Goal: Information Seeking & Learning: Learn about a topic

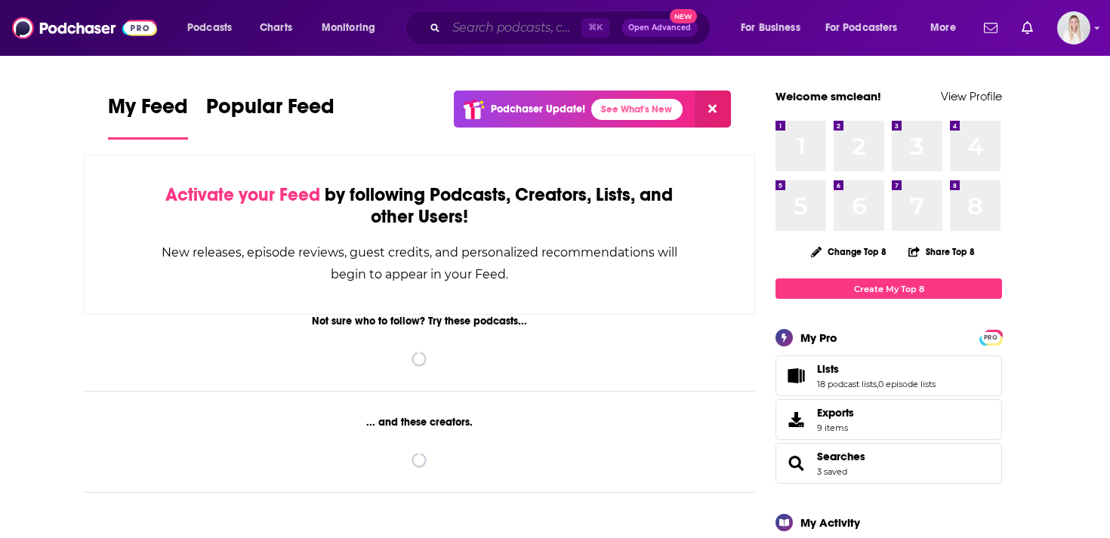
click at [474, 32] on input "Search podcasts, credits, & more..." at bounding box center [513, 28] width 135 height 24
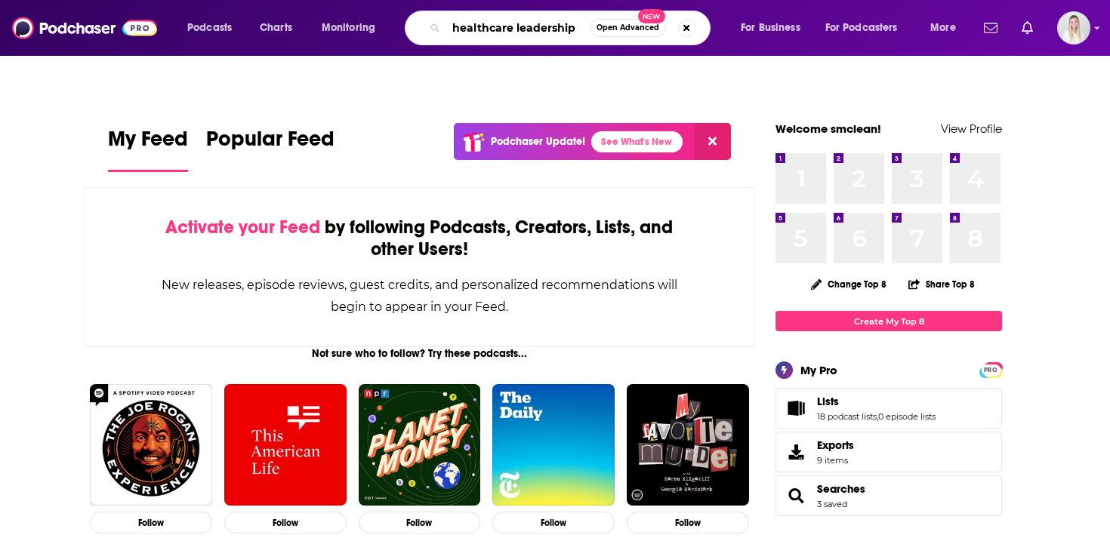
type input "healthcare leadership"
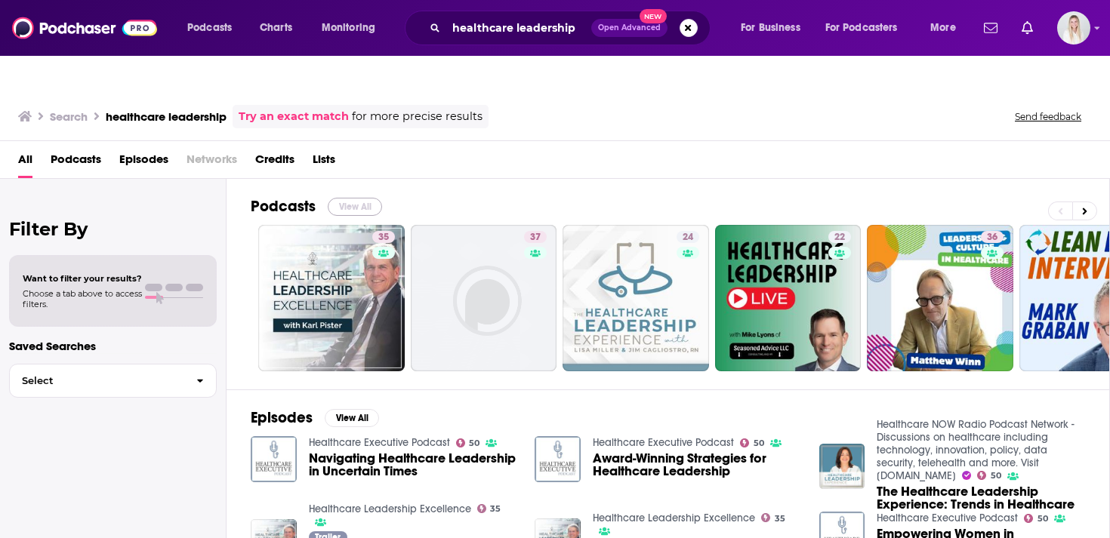
click at [353, 198] on button "View All" at bounding box center [355, 207] width 54 height 18
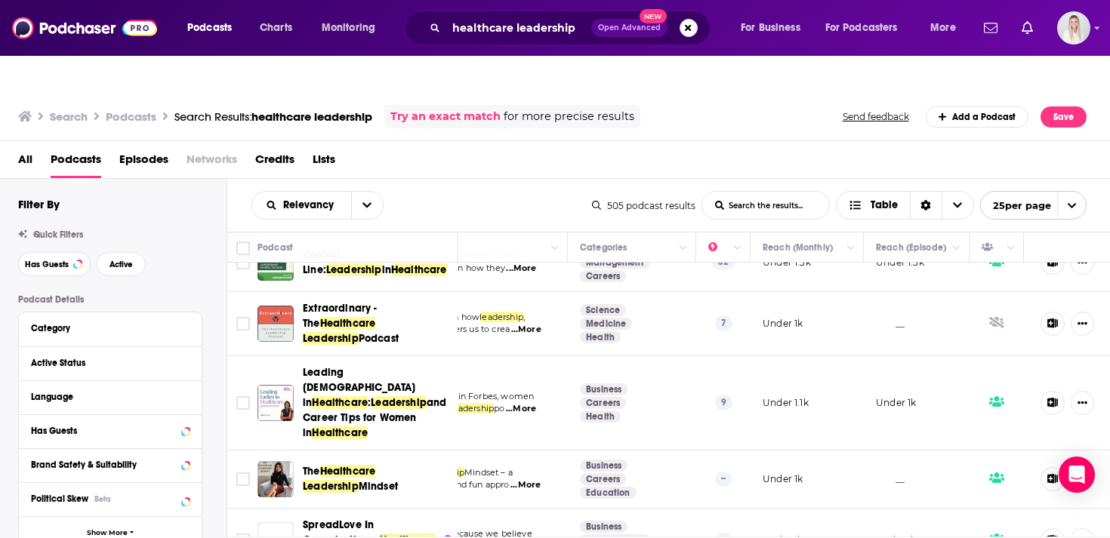
scroll to position [604, 169]
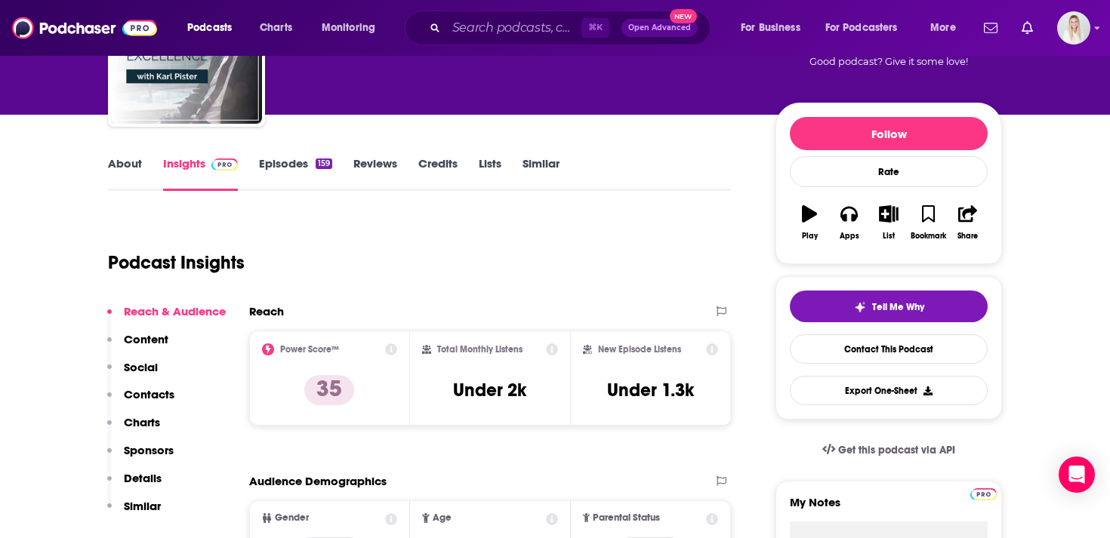
scroll to position [114, 0]
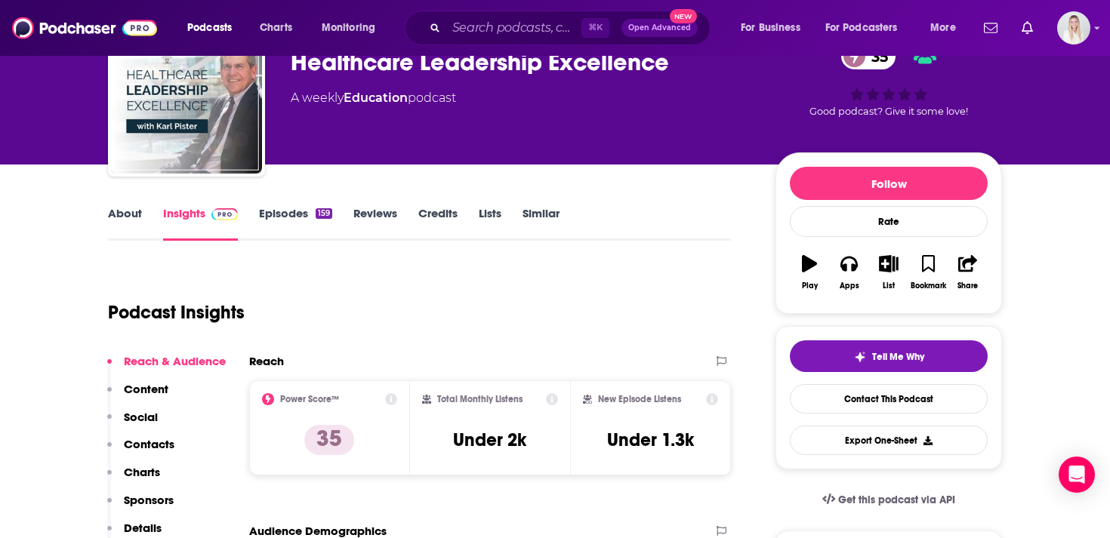
click at [270, 206] on link "Episodes 159" at bounding box center [295, 223] width 73 height 35
